Goal: Participate in discussion: Engage in conversation with other users on a specific topic

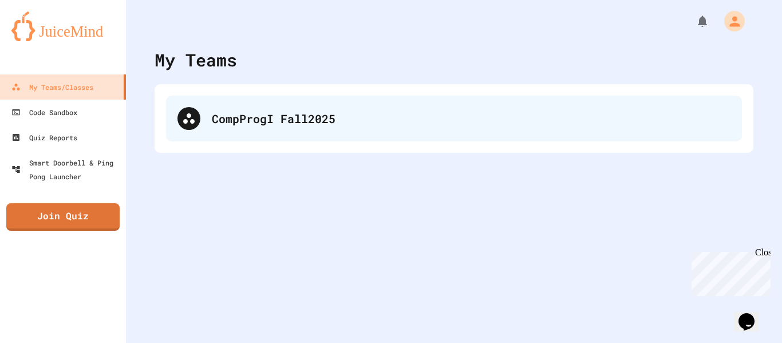
click at [303, 96] on div "CompProgI Fall2025" at bounding box center [454, 119] width 576 height 46
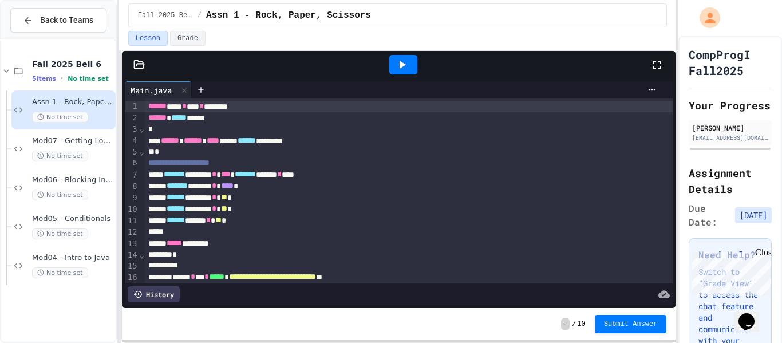
click at [402, 72] on div at bounding box center [403, 64] width 28 height 19
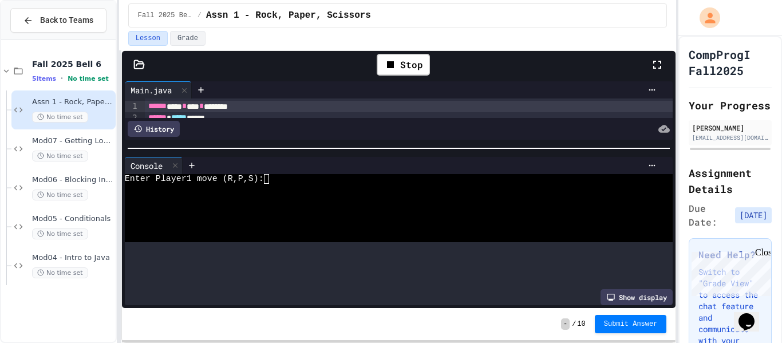
click at [335, 144] on div at bounding box center [399, 147] width 554 height 11
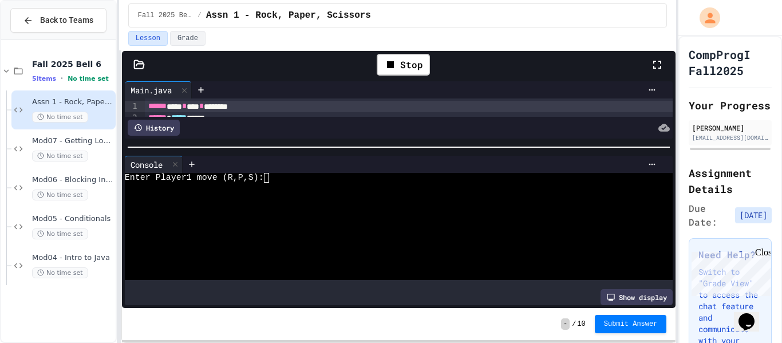
click at [315, 181] on div "Enter Player1 move (R,P,S):" at bounding box center [393, 178] width 536 height 10
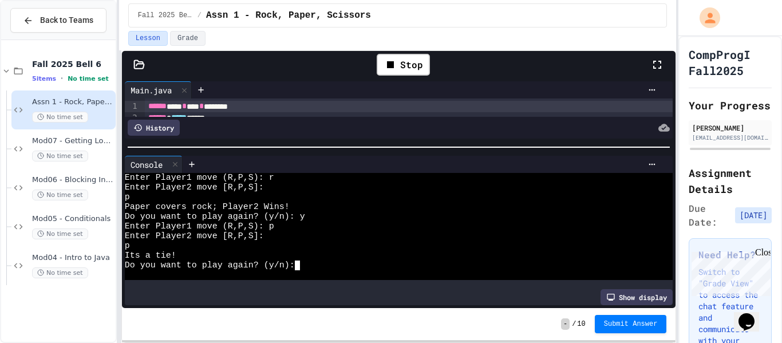
click at [142, 244] on div "p" at bounding box center [393, 246] width 536 height 10
click at [145, 244] on div "p" at bounding box center [393, 246] width 536 height 10
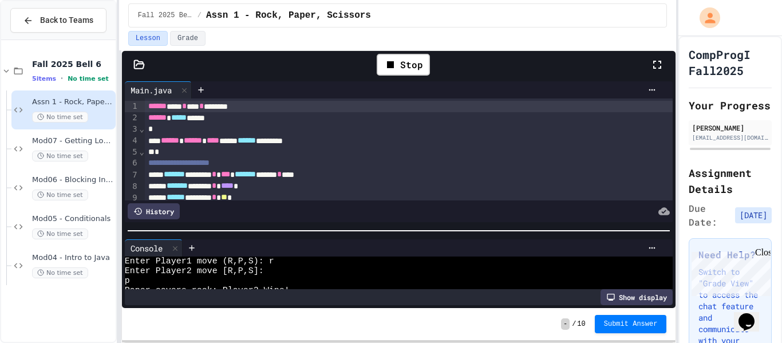
click at [244, 234] on div at bounding box center [399, 230] width 554 height 11
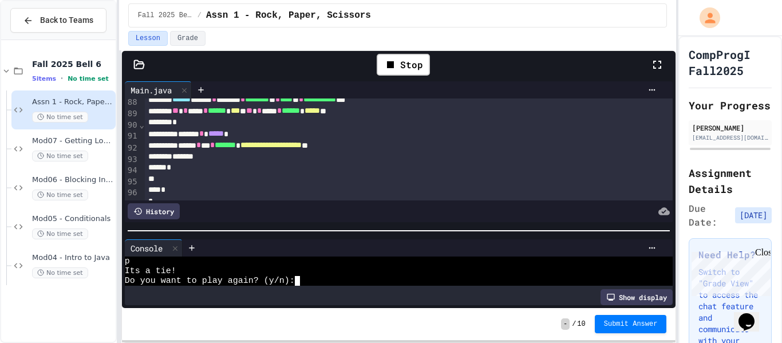
scroll to position [1005, 0]
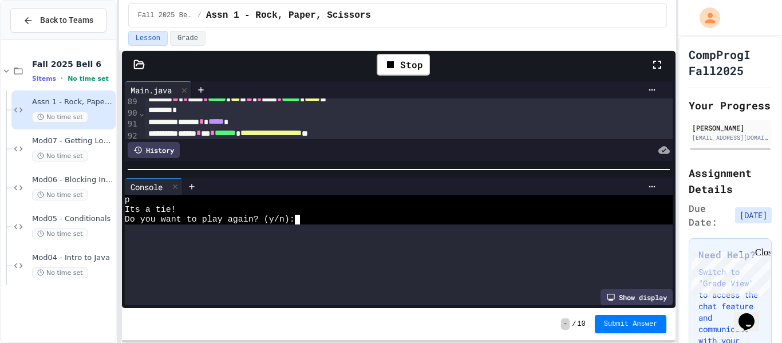
click at [276, 166] on div at bounding box center [399, 169] width 554 height 11
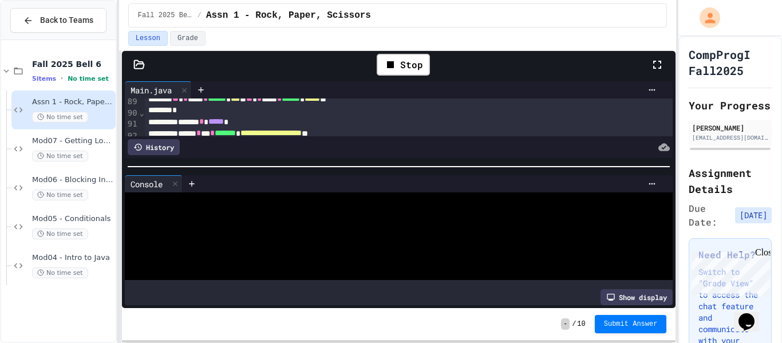
scroll to position [10, 0]
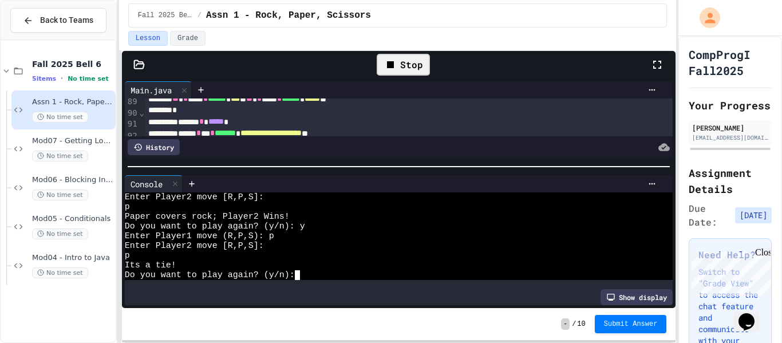
click at [389, 68] on icon at bounding box center [390, 64] width 7 height 7
click at [389, 68] on div at bounding box center [403, 64] width 28 height 19
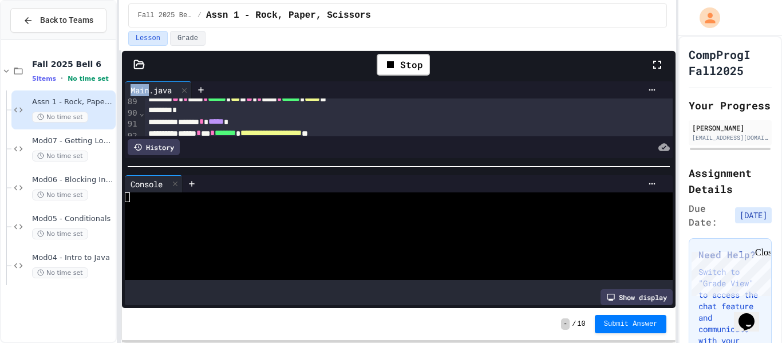
click at [378, 261] on div at bounding box center [393, 265] width 536 height 10
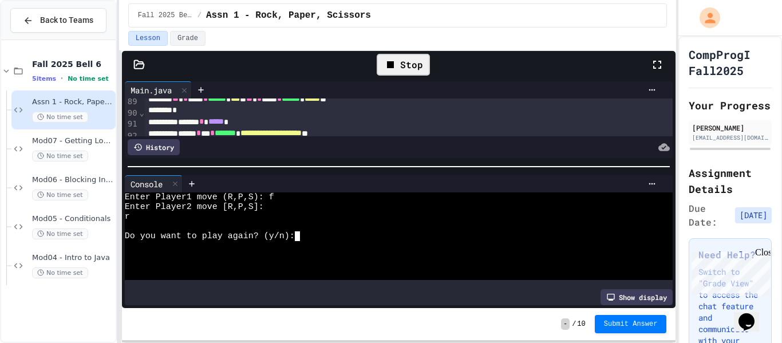
click at [401, 61] on div "Stop" at bounding box center [403, 65] width 53 height 22
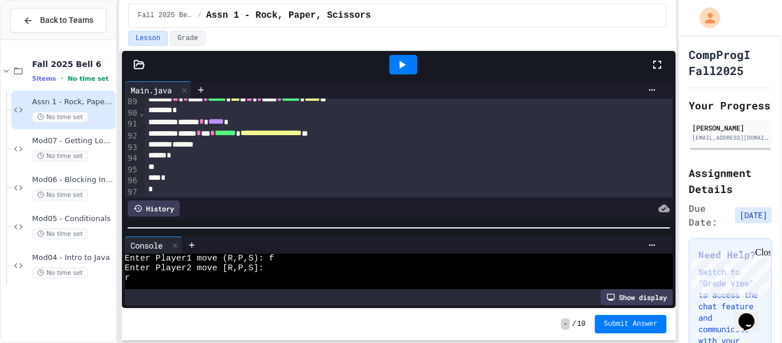
click at [340, 233] on div at bounding box center [399, 227] width 554 height 11
